Goal: Check status: Check status

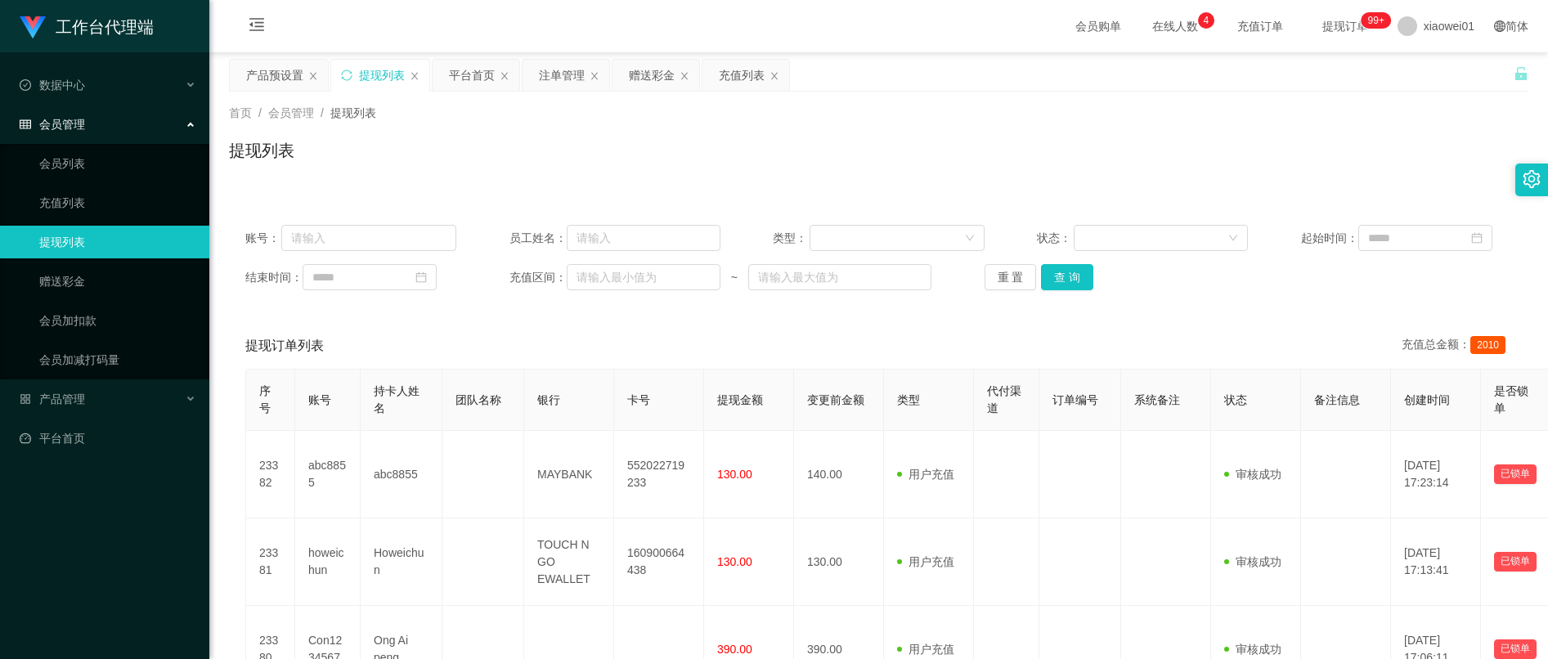
click at [1074, 282] on button "查 询" at bounding box center [1067, 277] width 52 height 26
click at [1071, 285] on button "查 询" at bounding box center [1067, 277] width 52 height 26
click at [263, 82] on div "产品预设置" at bounding box center [274, 75] width 57 height 31
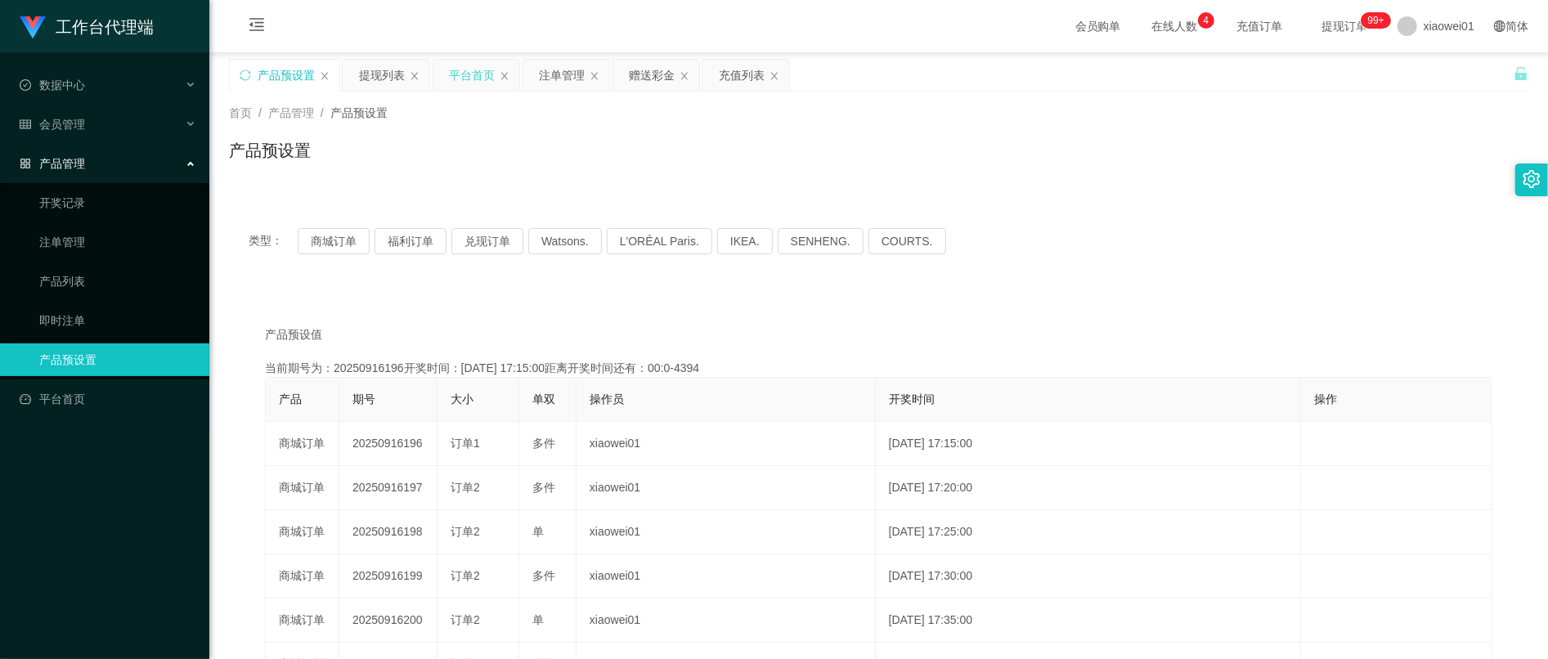
click at [462, 77] on div "平台首页" at bounding box center [472, 75] width 46 height 31
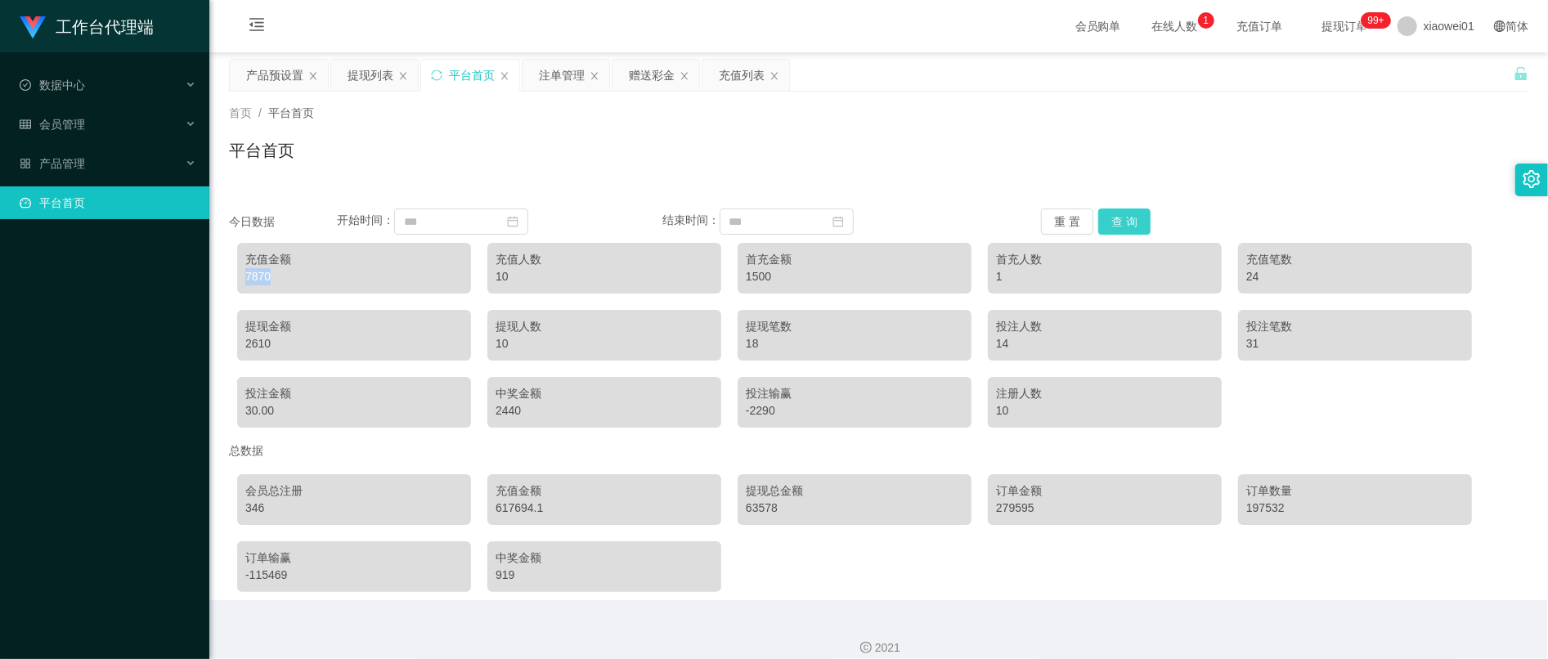
click at [1121, 209] on button "查 询" at bounding box center [1124, 222] width 52 height 26
click at [373, 79] on div "提现列表" at bounding box center [371, 75] width 46 height 31
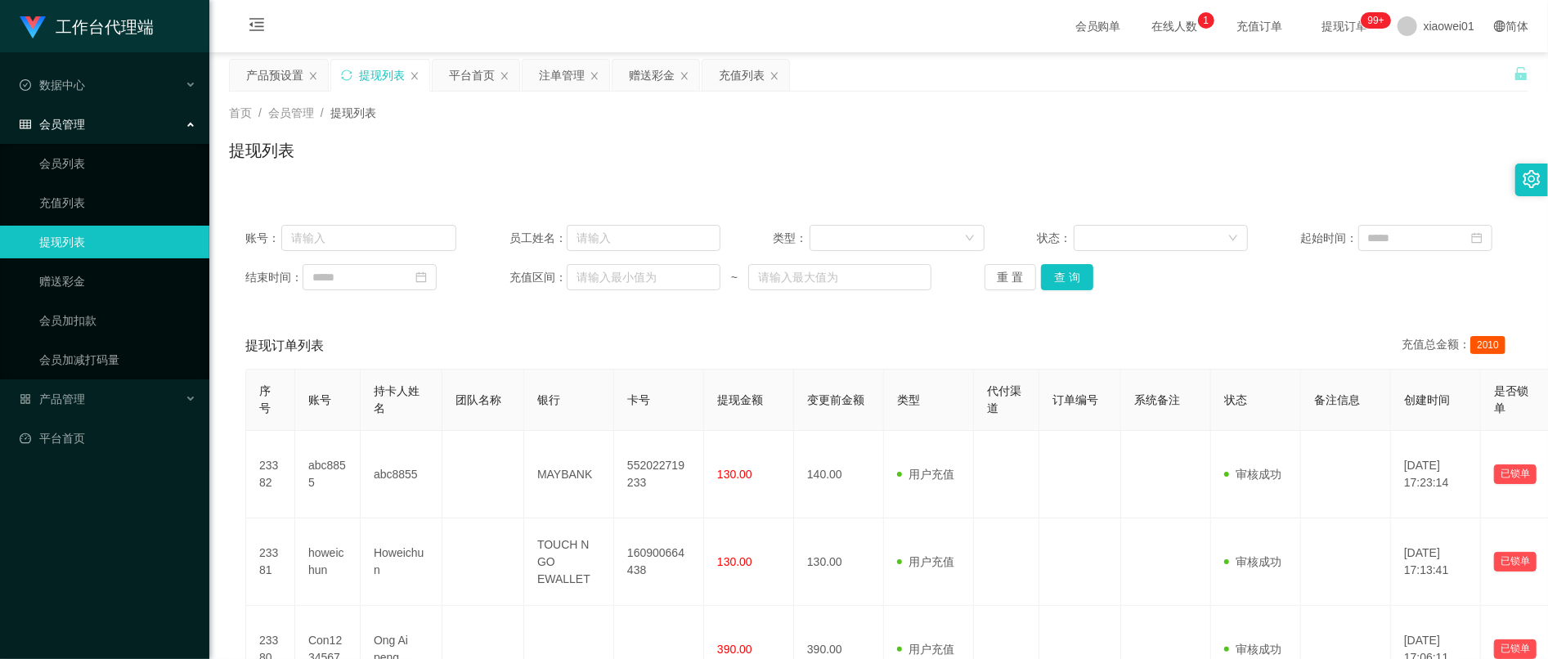
click at [1067, 266] on div "账号： 员工姓名： 类型： 状态： 起始时间： 结束时间： 充值区间： ~ 重 置 查 询" at bounding box center [879, 258] width 1300 height 98
click at [1067, 290] on button "查 询" at bounding box center [1067, 277] width 52 height 26
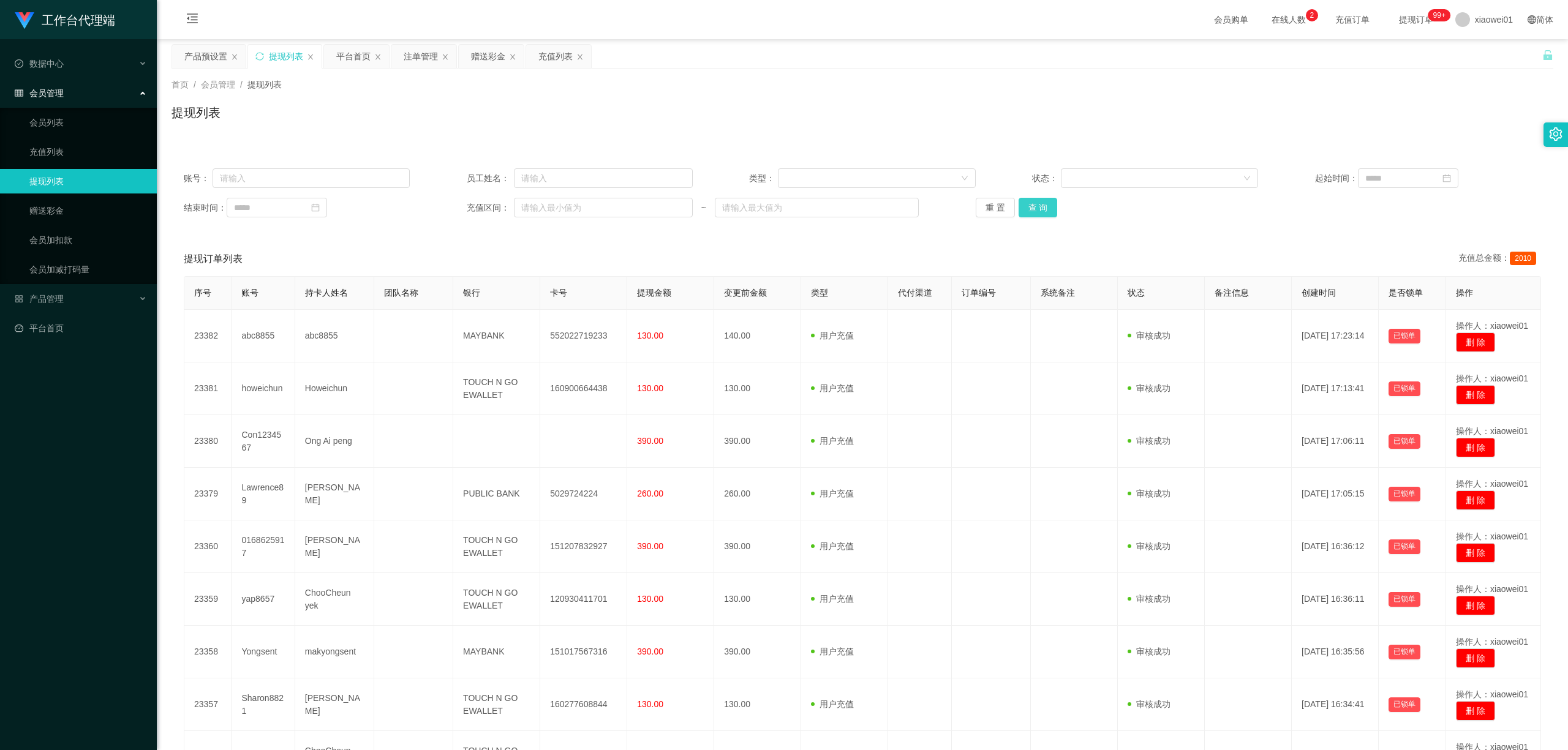
click at [1031, 208] on button "查 询" at bounding box center [1038, 207] width 39 height 19
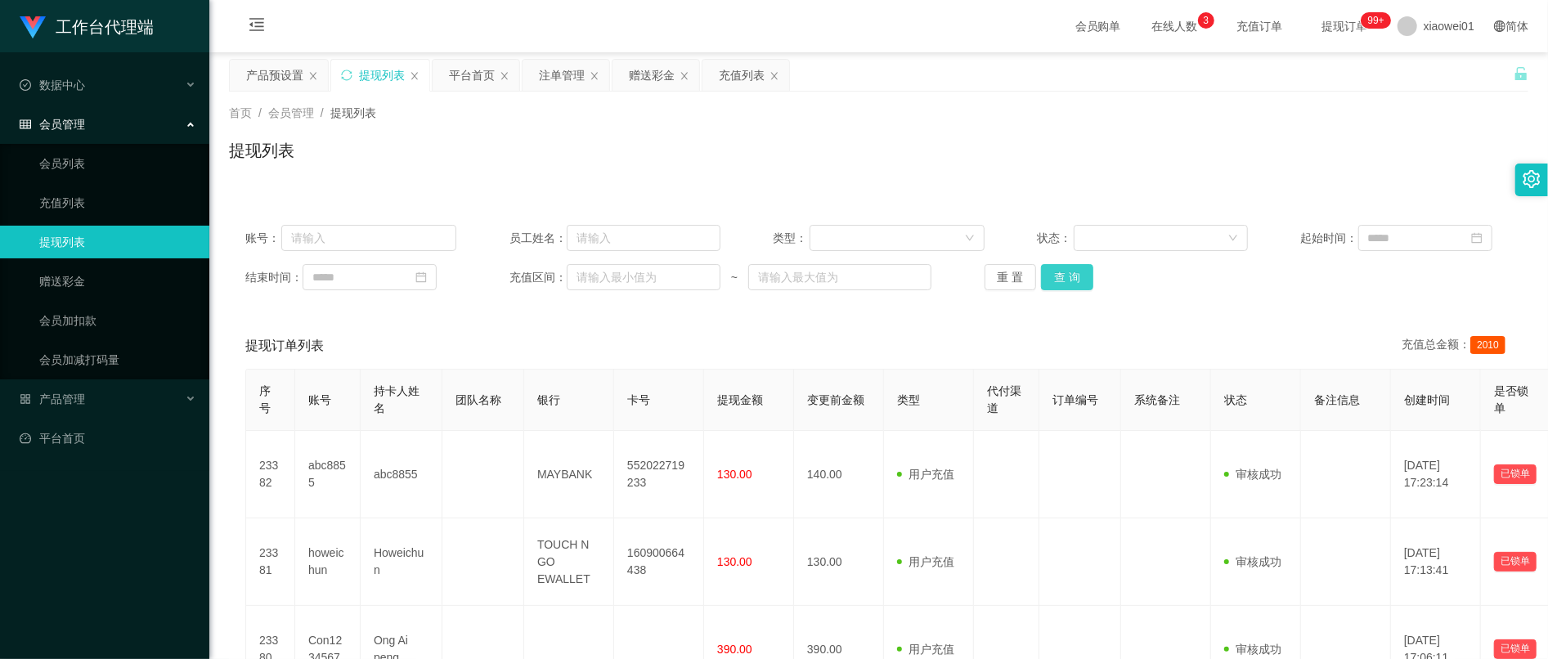
click at [1080, 288] on button "查 询" at bounding box center [1067, 277] width 52 height 26
click at [1044, 285] on button "查 询" at bounding box center [1067, 277] width 52 height 26
click at [1078, 290] on button "查 询" at bounding box center [1067, 277] width 52 height 26
click at [1054, 282] on button "查 询" at bounding box center [1067, 277] width 52 height 26
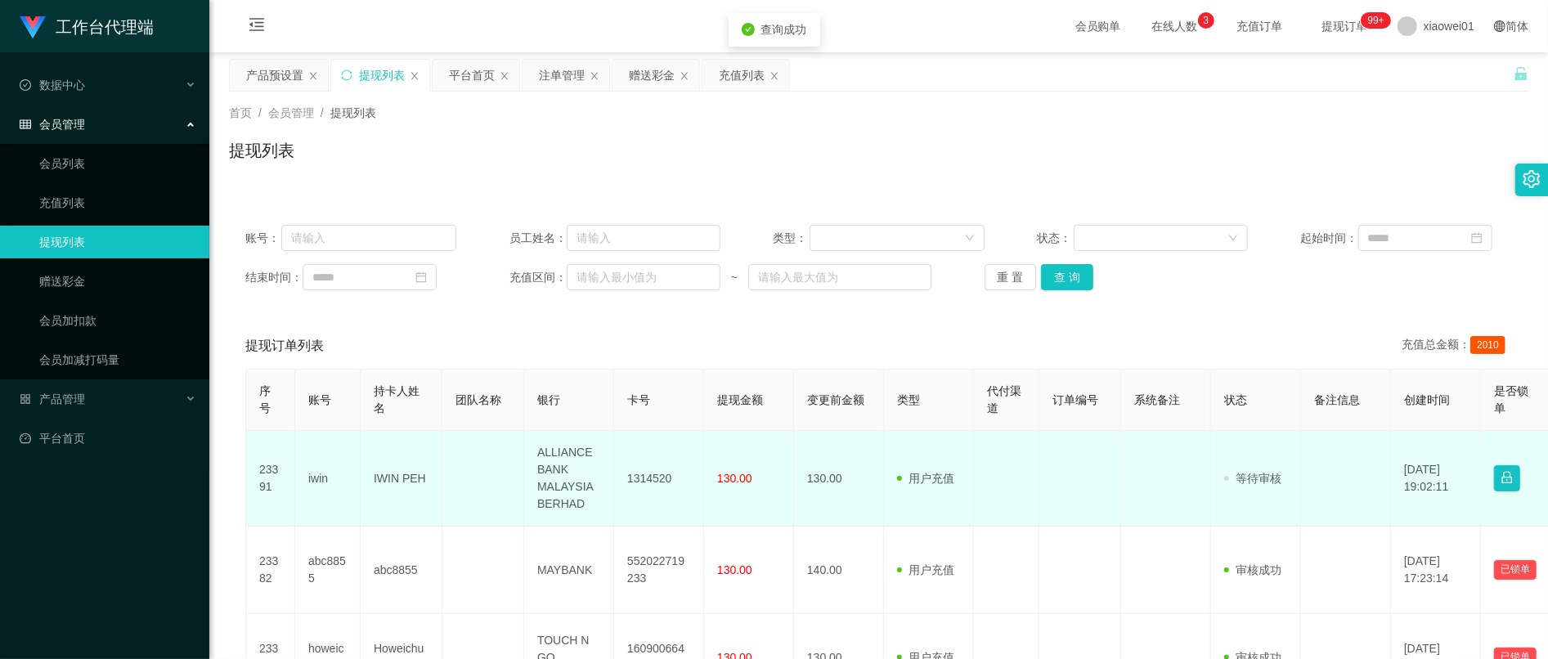
click at [667, 494] on td "1314520" at bounding box center [659, 479] width 90 height 96
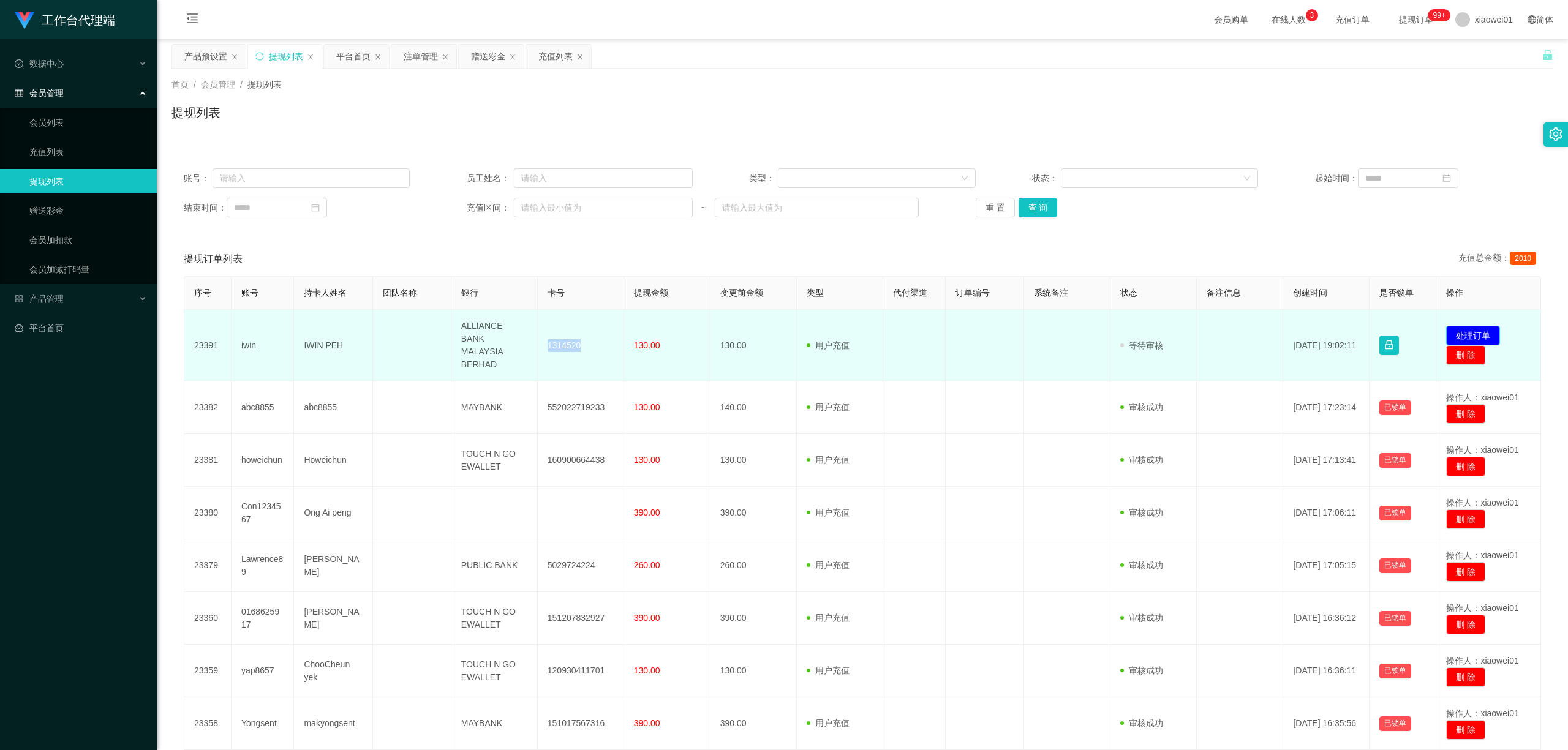
click at [1158, 326] on button "处理订单" at bounding box center [1473, 335] width 54 height 19
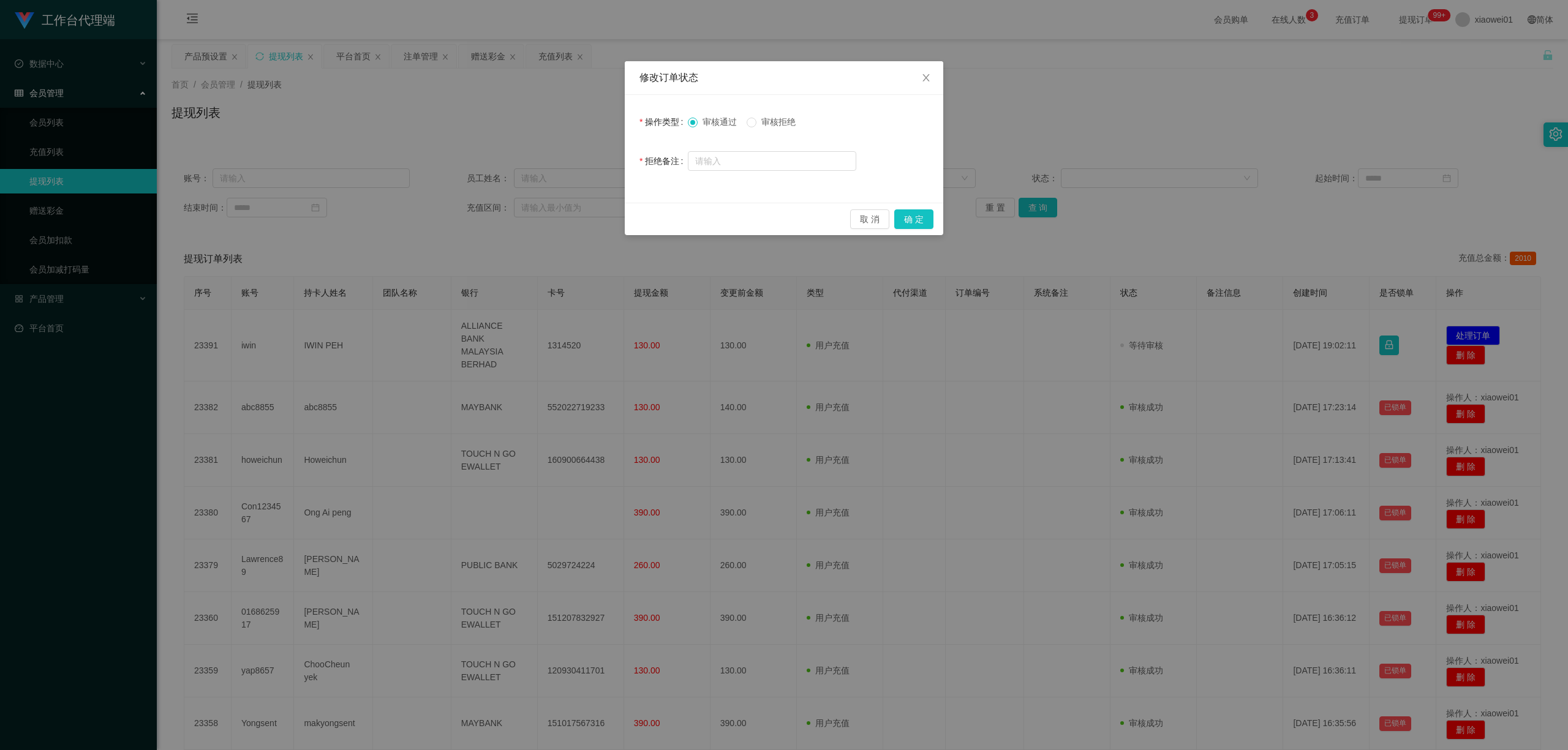
click at [932, 207] on div "取 消 确 定" at bounding box center [783, 219] width 318 height 32
click at [919, 214] on button "确 定" at bounding box center [914, 219] width 39 height 19
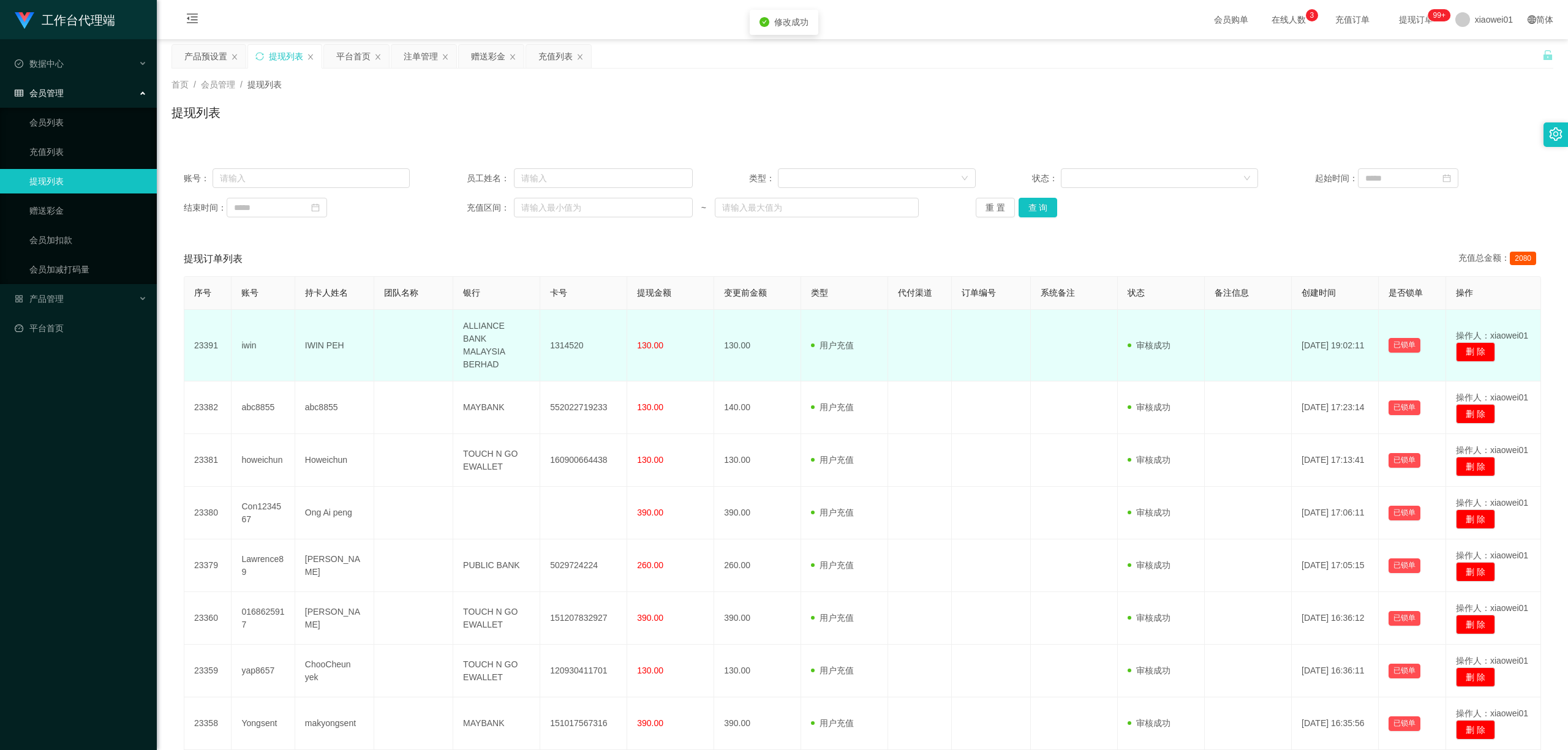
click at [247, 336] on td "iwin" at bounding box center [263, 346] width 63 height 72
drag, startPoint x: 247, startPoint y: 336, endPoint x: 270, endPoint y: 336, distance: 23.0
click at [247, 336] on td "iwin" at bounding box center [263, 346] width 63 height 72
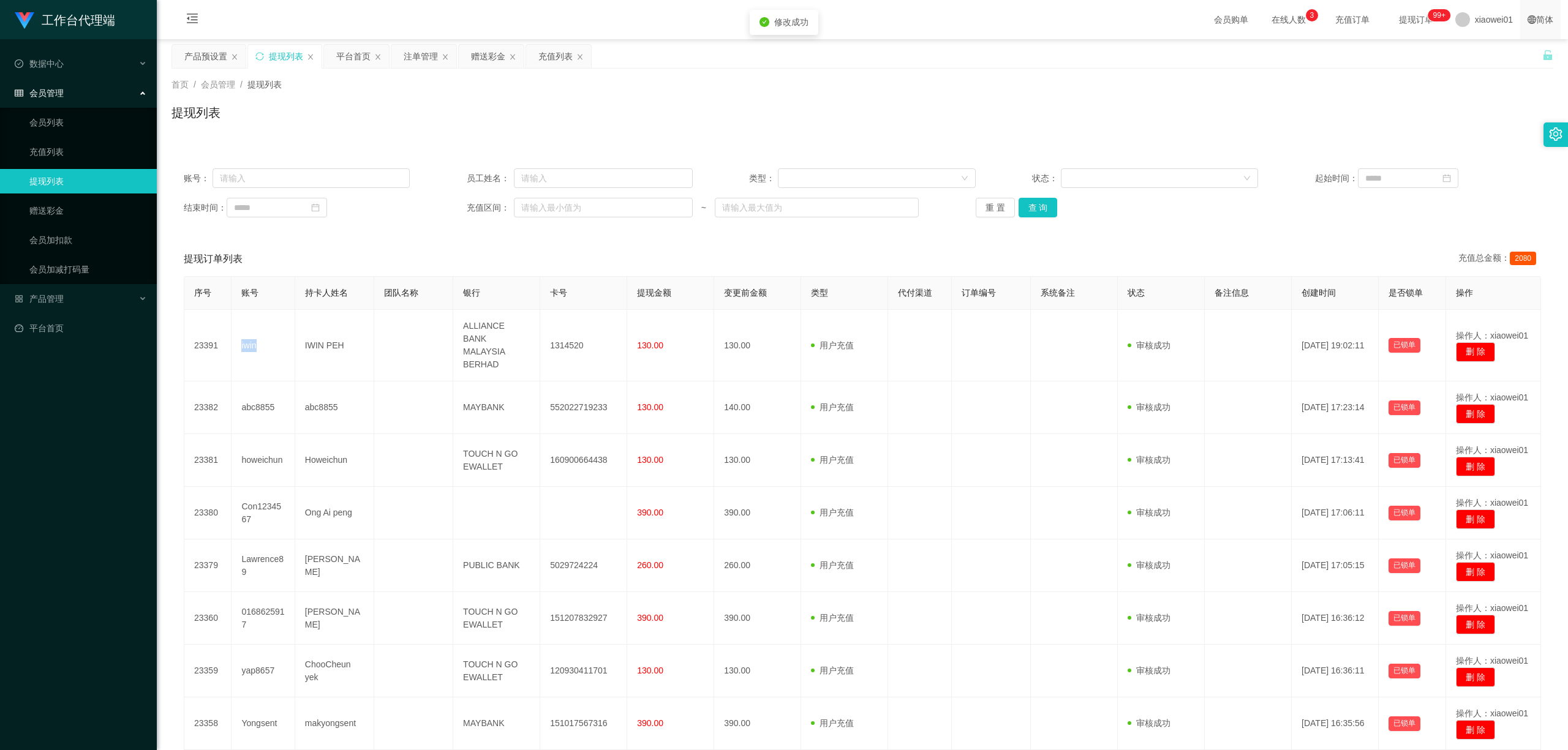
copy td "iwin"
